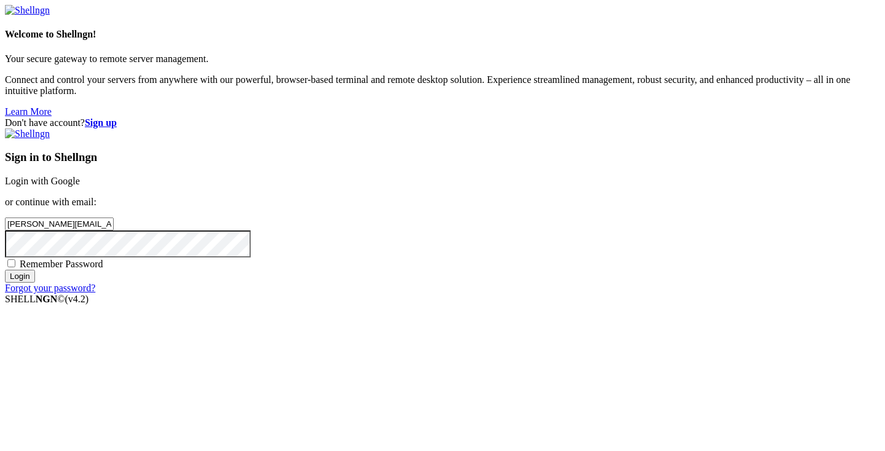
click at [35, 283] on input "Login" at bounding box center [20, 276] width 30 height 13
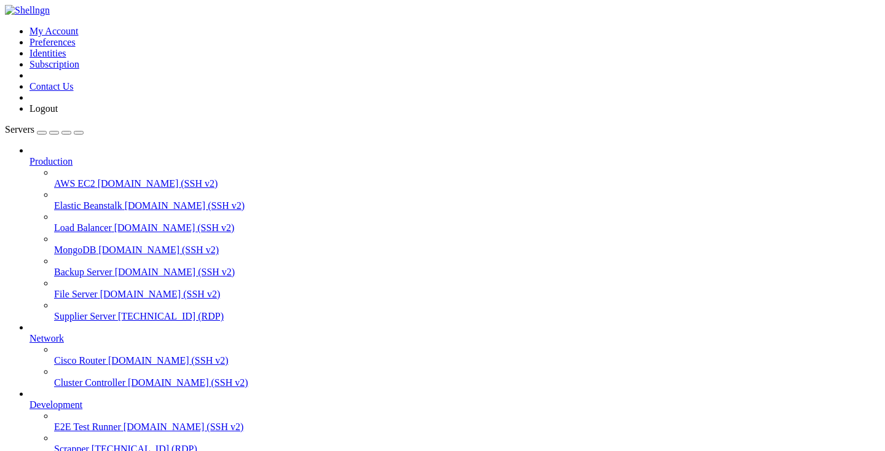
drag, startPoint x: 213, startPoint y: 846, endPoint x: 142, endPoint y: 846, distance: 71.3
